Goal: Browse casually: Explore the website without a specific task or goal

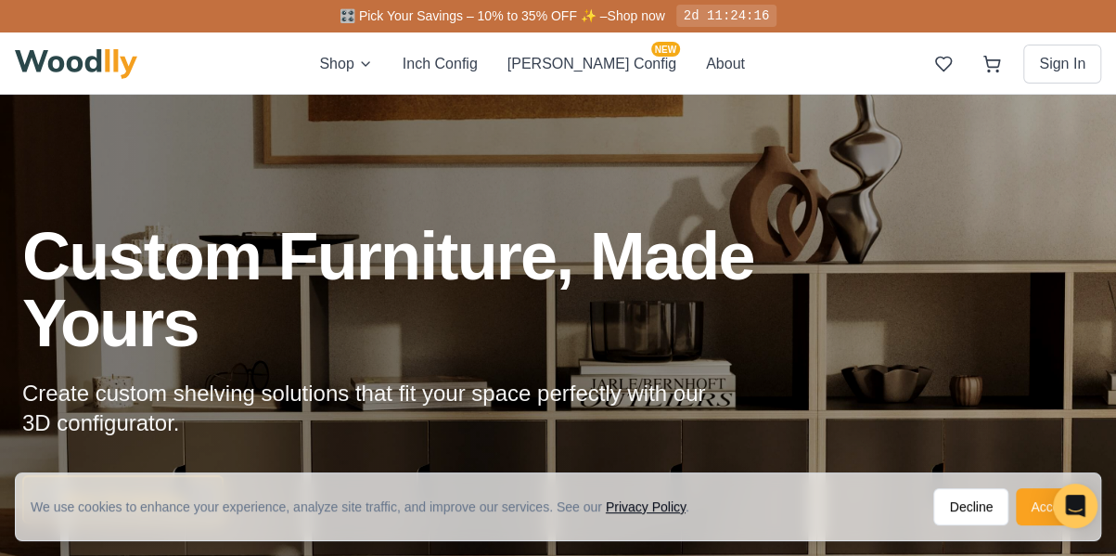
click at [1016, 490] on button "Accept" at bounding box center [1051, 506] width 70 height 37
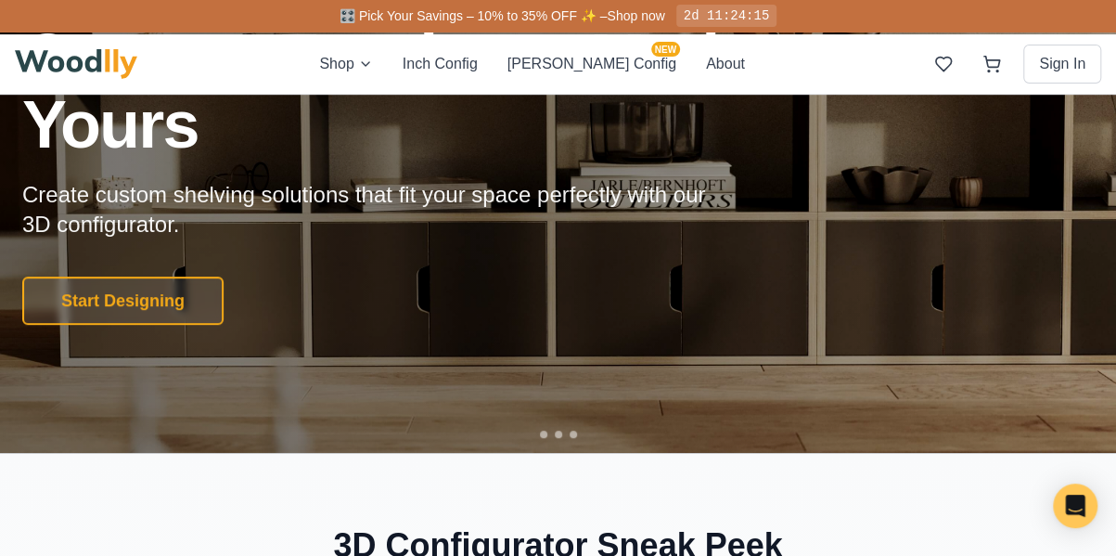
scroll to position [216, 0]
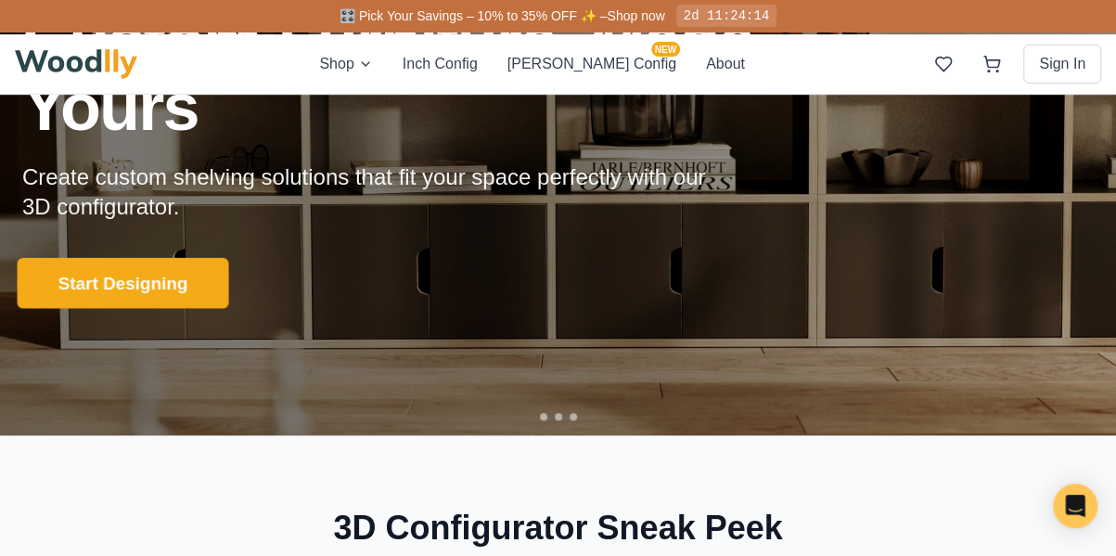
click at [139, 309] on button "Start Designing" at bounding box center [123, 283] width 211 height 51
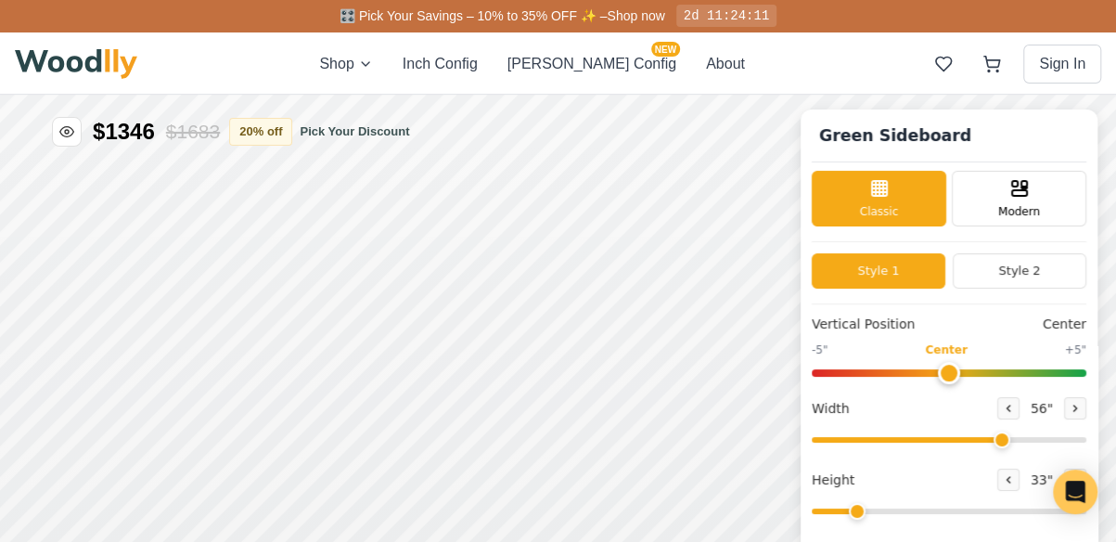
type input "56"
type input "2"
drag, startPoint x: 1012, startPoint y: 438, endPoint x: 1087, endPoint y: 436, distance: 75.1
type input "72"
click at [1086, 437] on input "range" at bounding box center [949, 440] width 275 height 6
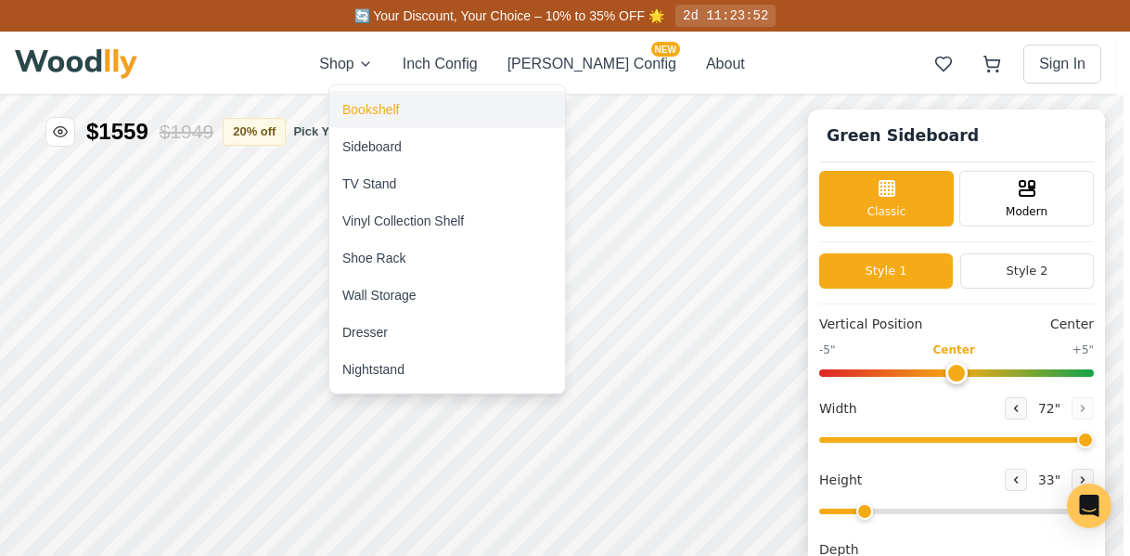
click at [384, 109] on div "Bookshelf" at bounding box center [370, 109] width 57 height 19
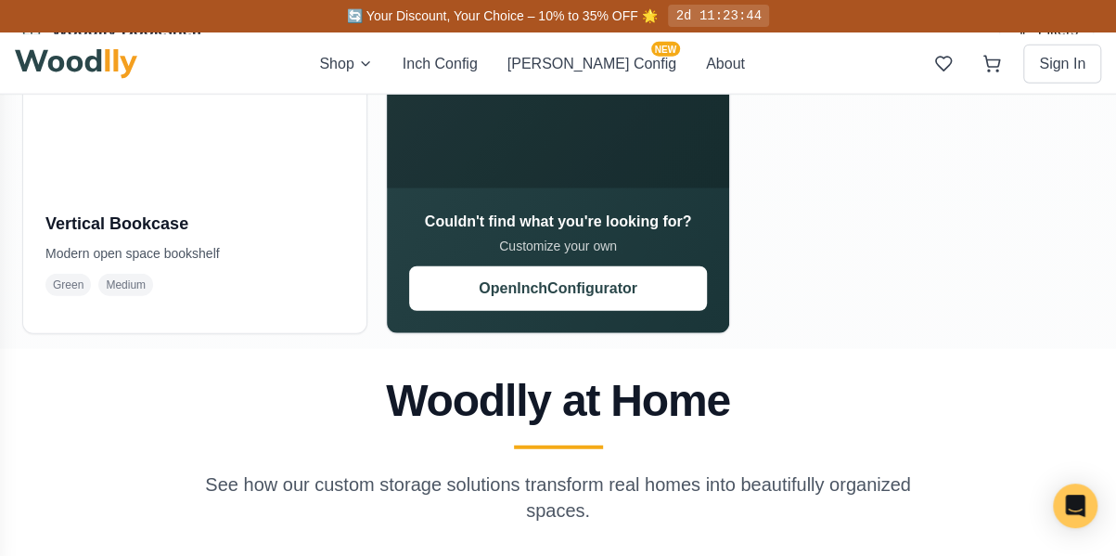
scroll to position [2164, 0]
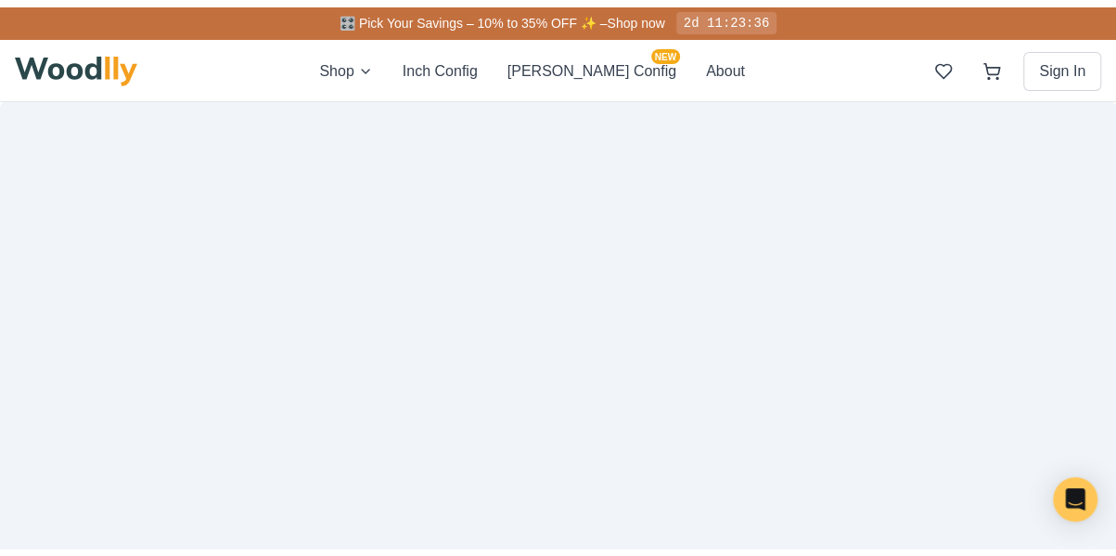
scroll to position [216, 0]
